Goal: Information Seeking & Learning: Learn about a topic

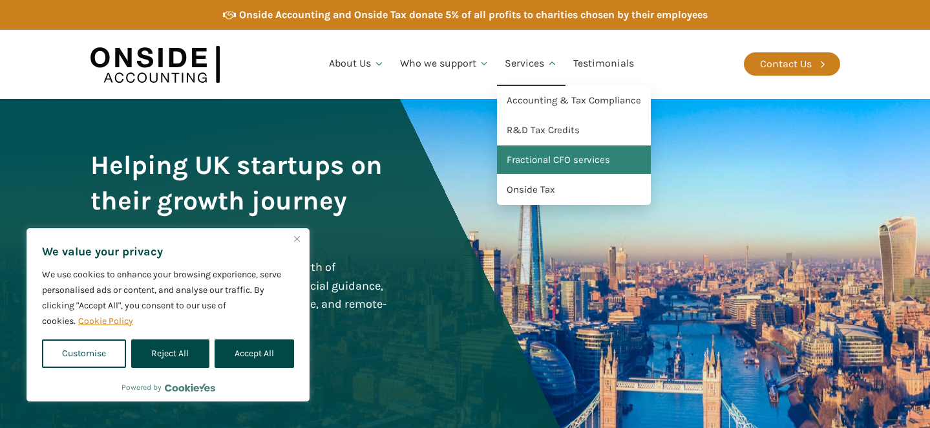
click at [537, 162] on link "Fractional CFO services" at bounding box center [574, 160] width 154 height 30
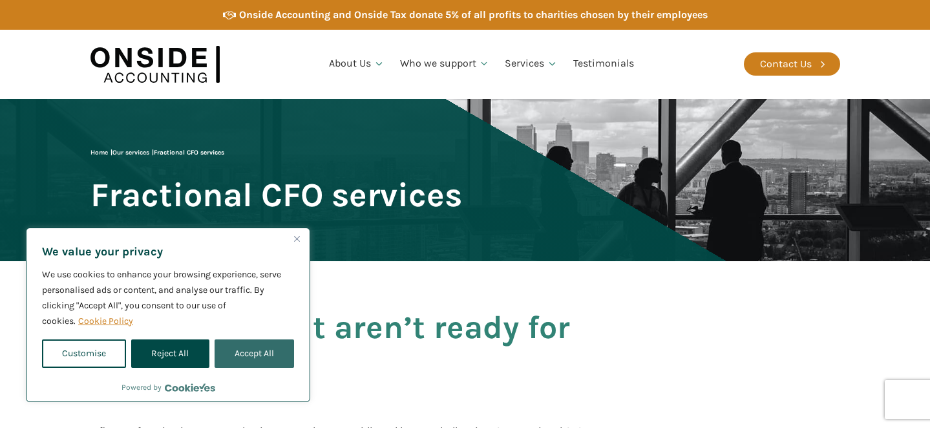
click at [251, 350] on button "Accept All" at bounding box center [254, 353] width 79 height 28
checkbox input "true"
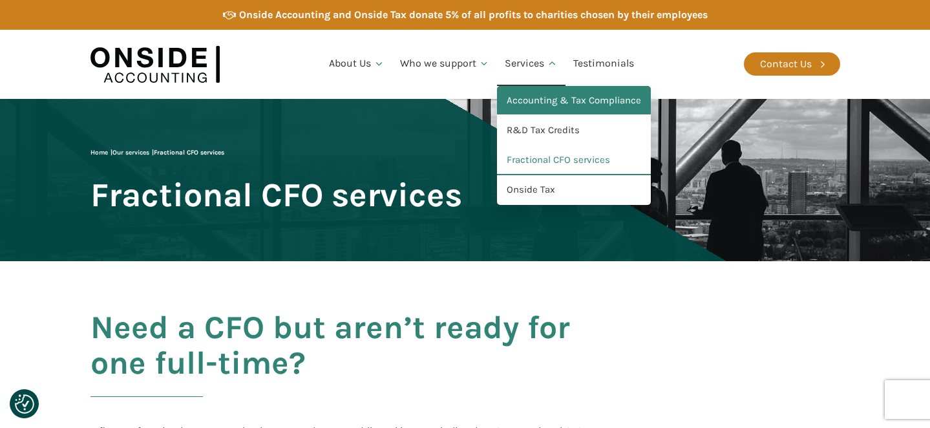
click at [526, 100] on link "Accounting & Tax Compliance" at bounding box center [574, 101] width 154 height 30
